Goal: Navigation & Orientation: Go to known website

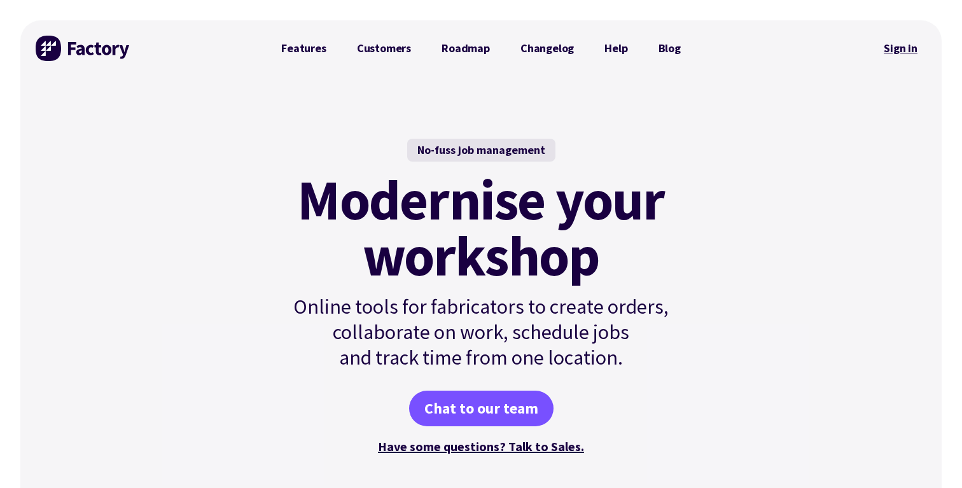
click at [905, 53] on link "Sign in" at bounding box center [901, 48] width 52 height 29
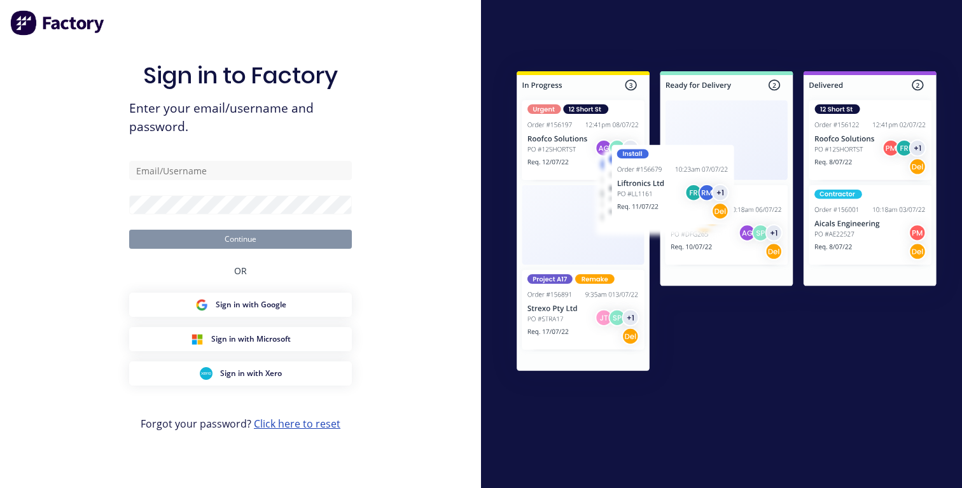
click at [294, 426] on link "Click here to reset" at bounding box center [297, 424] width 87 height 14
click at [75, 23] on img at bounding box center [57, 22] width 95 height 25
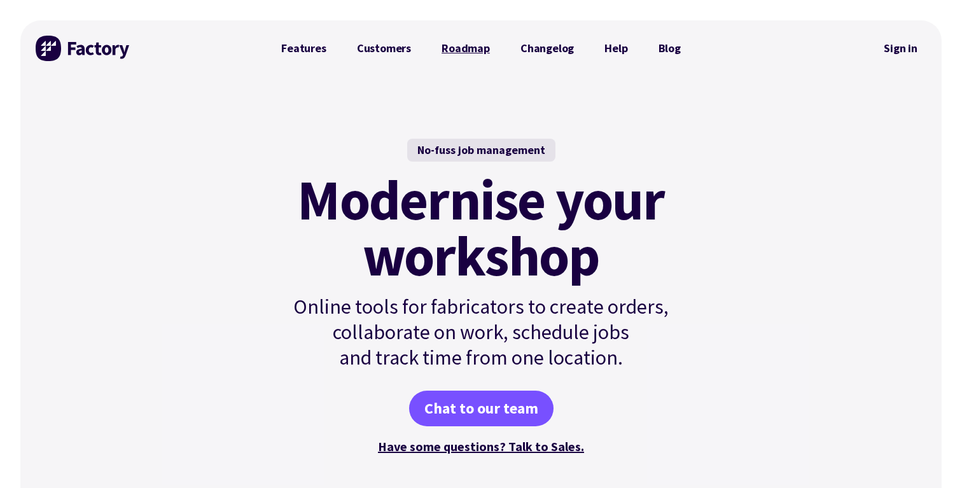
click at [460, 48] on link "Roadmap" at bounding box center [465, 48] width 79 height 25
